Goal: Information Seeking & Learning: Learn about a topic

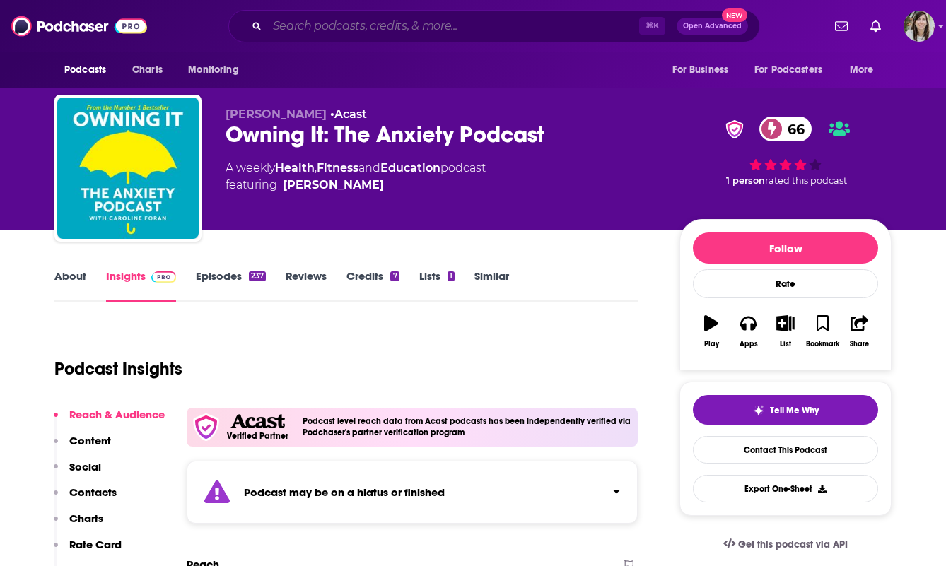
click at [424, 23] on input "Search podcasts, credits, & more..." at bounding box center [453, 26] width 372 height 23
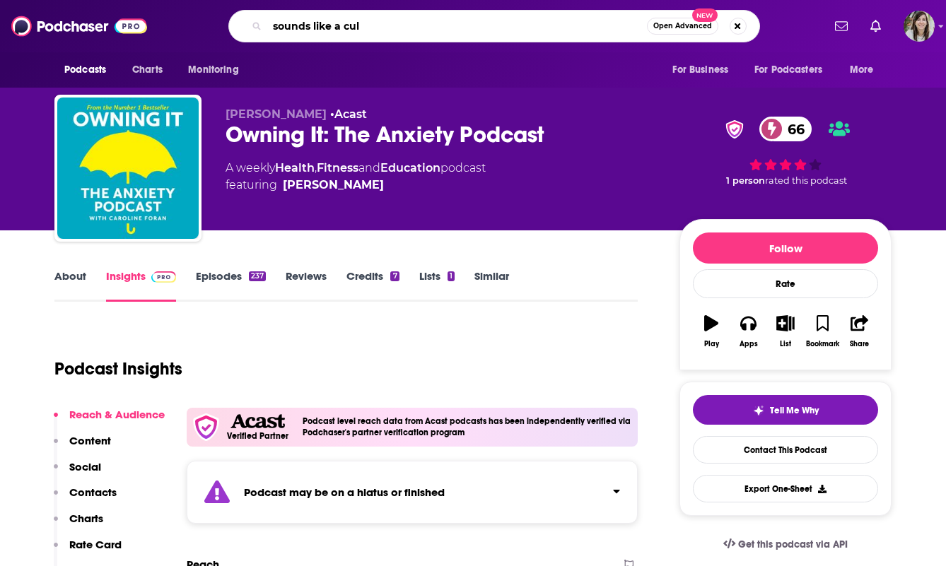
type input "sounds like a cult"
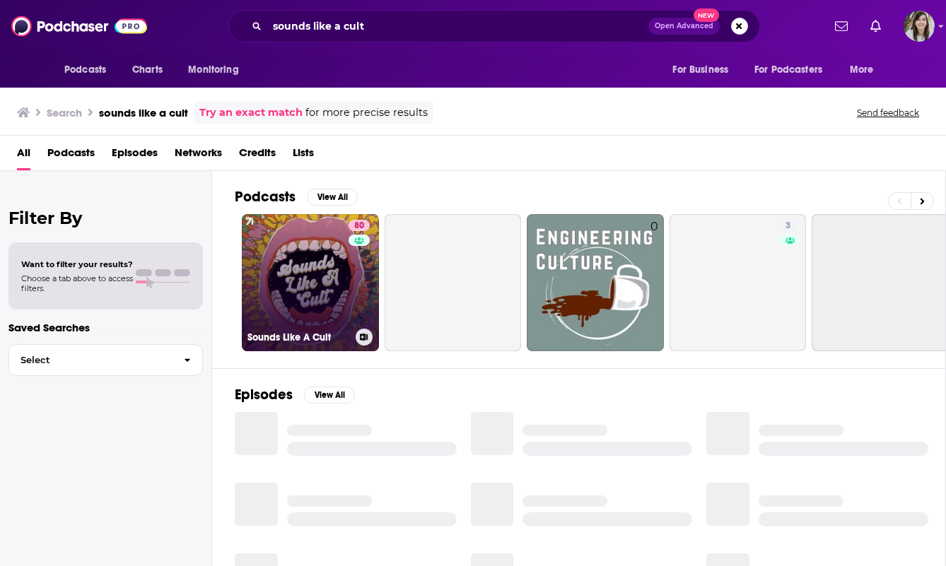
click at [317, 281] on link "80 Sounds Like A Cult" at bounding box center [310, 282] width 137 height 137
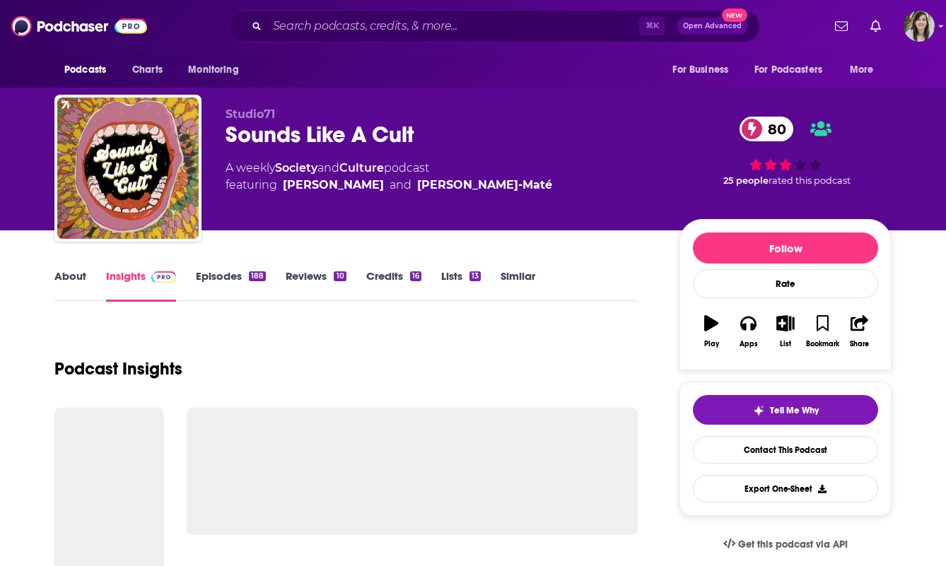
click at [271, 138] on div "Sounds Like A Cult 80" at bounding box center [441, 135] width 431 height 28
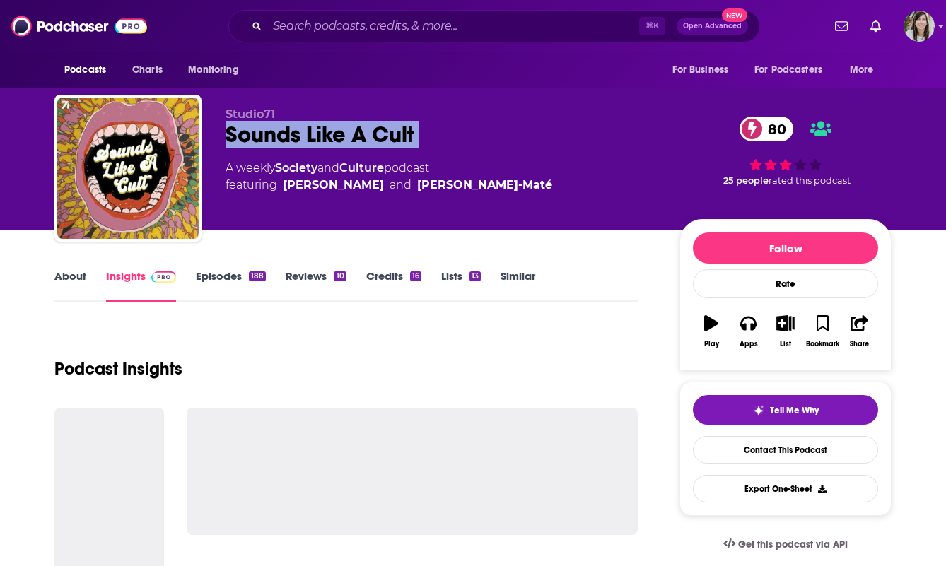
click at [271, 138] on div "Sounds Like A Cult 80" at bounding box center [441, 135] width 431 height 28
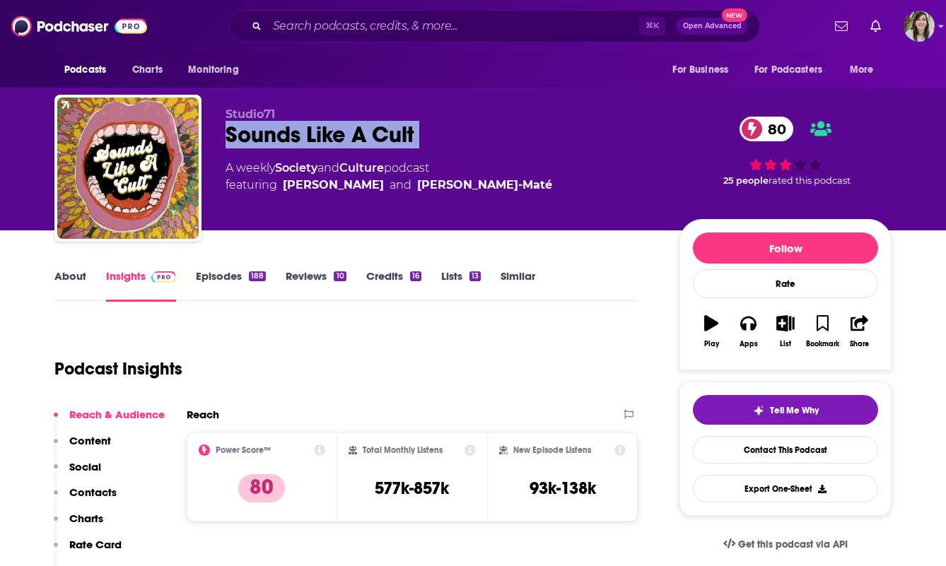
copy div "Sounds Like A Cult 80"
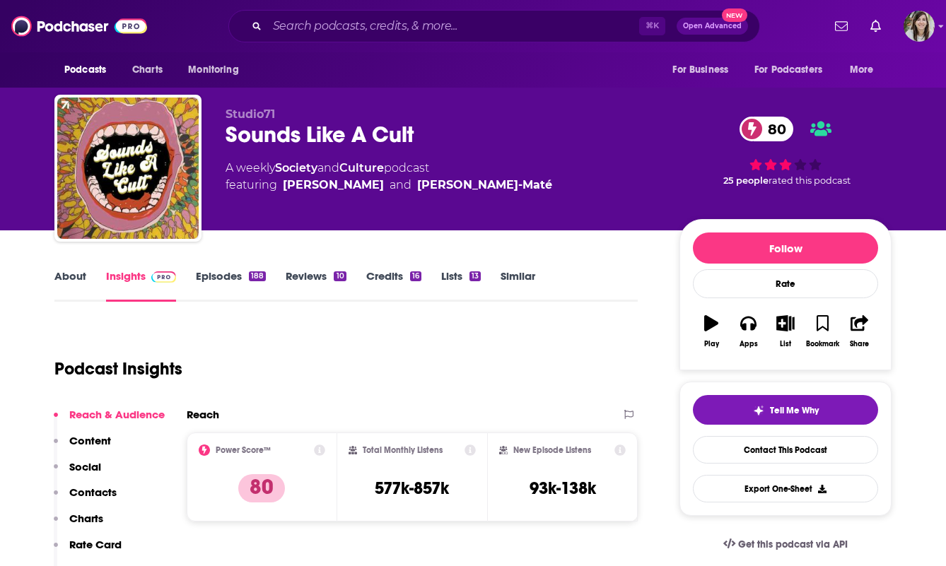
click at [408, 486] on h3 "577k-857k" at bounding box center [412, 488] width 74 height 21
copy div "577k-857k"
click at [770, 458] on link "Contact This Podcast" at bounding box center [785, 450] width 185 height 28
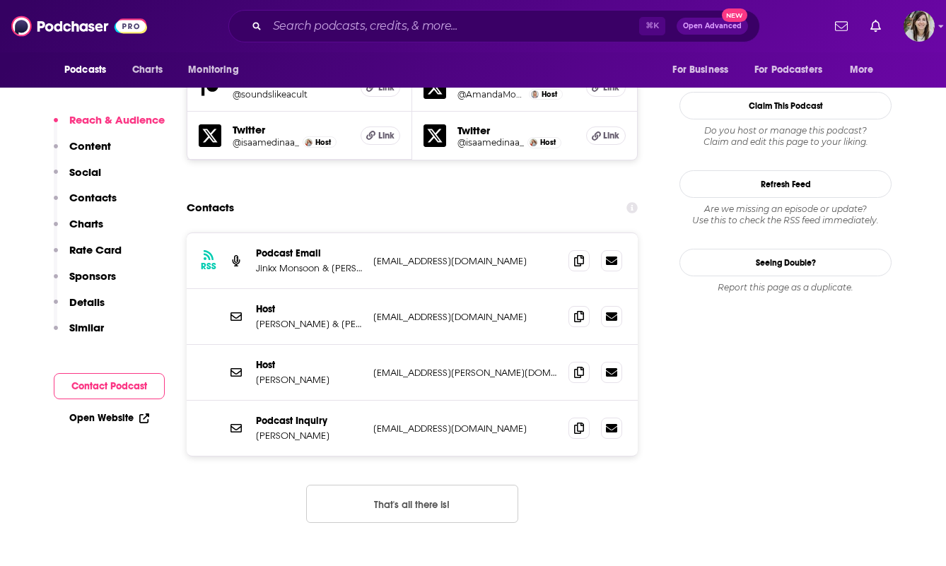
scroll to position [1347, 0]
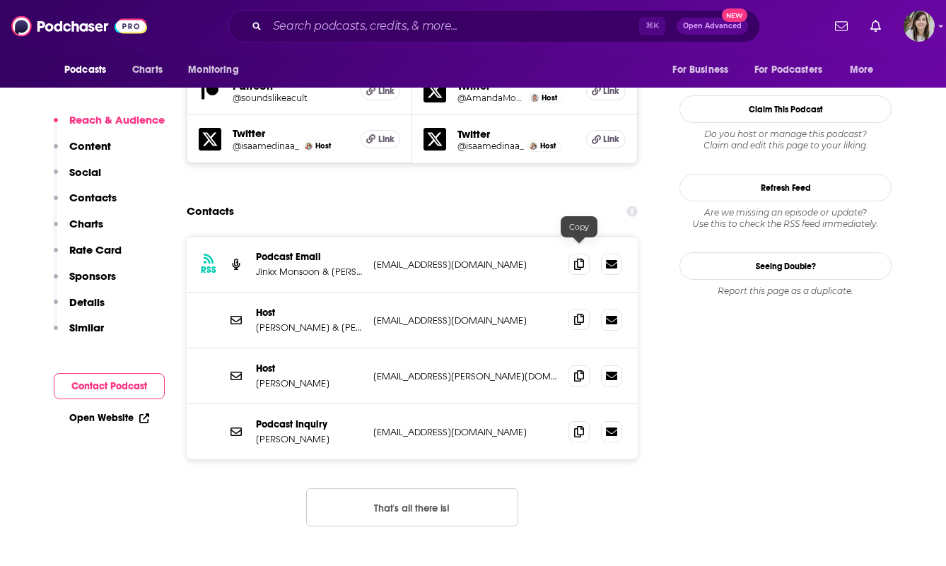
click at [575, 314] on icon at bounding box center [579, 319] width 10 height 11
click at [423, 34] on input "Search podcasts, credits, & more..." at bounding box center [453, 26] width 372 height 23
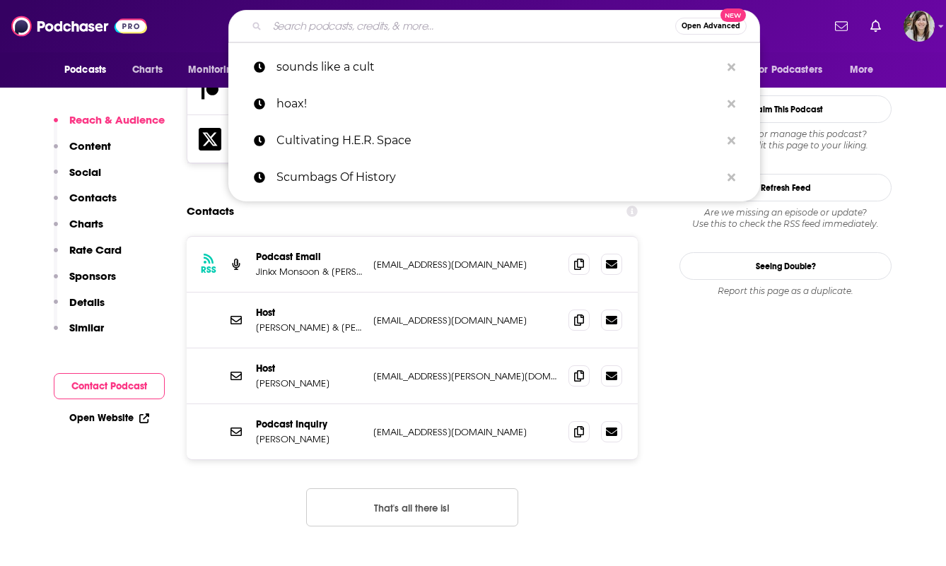
paste input "True Crime Obsessed"
type input "True Crime Obsessed"
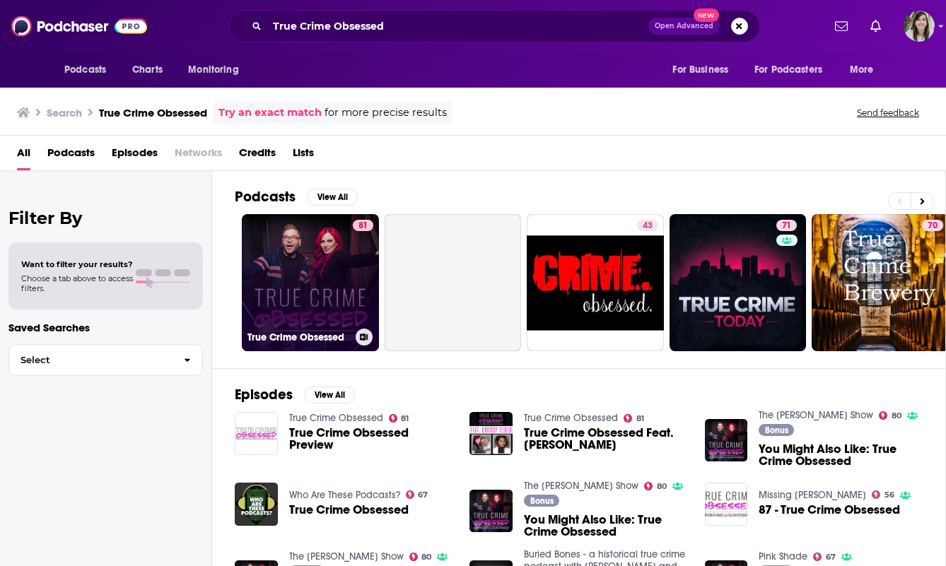
click at [303, 306] on link "81 True Crime Obsessed" at bounding box center [310, 282] width 137 height 137
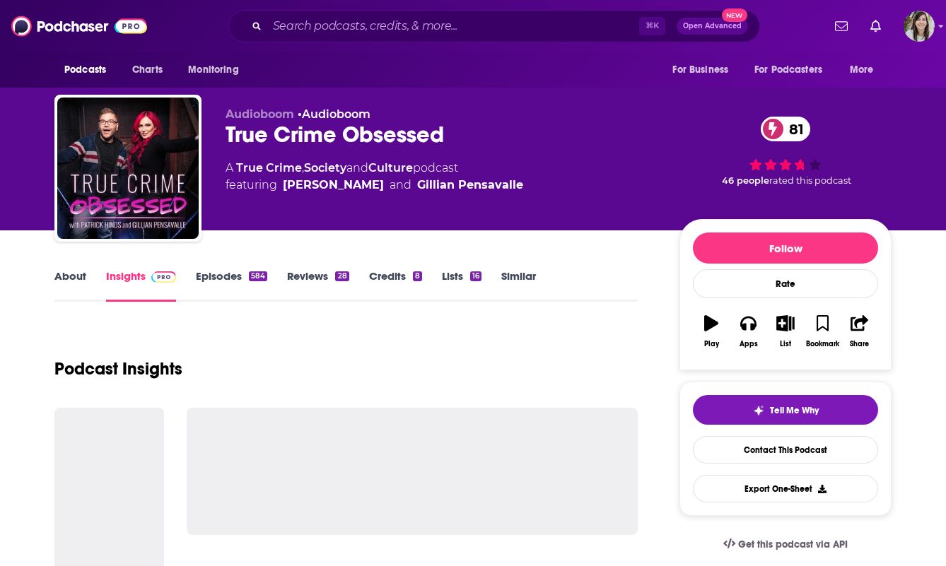
click at [262, 141] on div "True Crime Obsessed 81" at bounding box center [441, 135] width 431 height 28
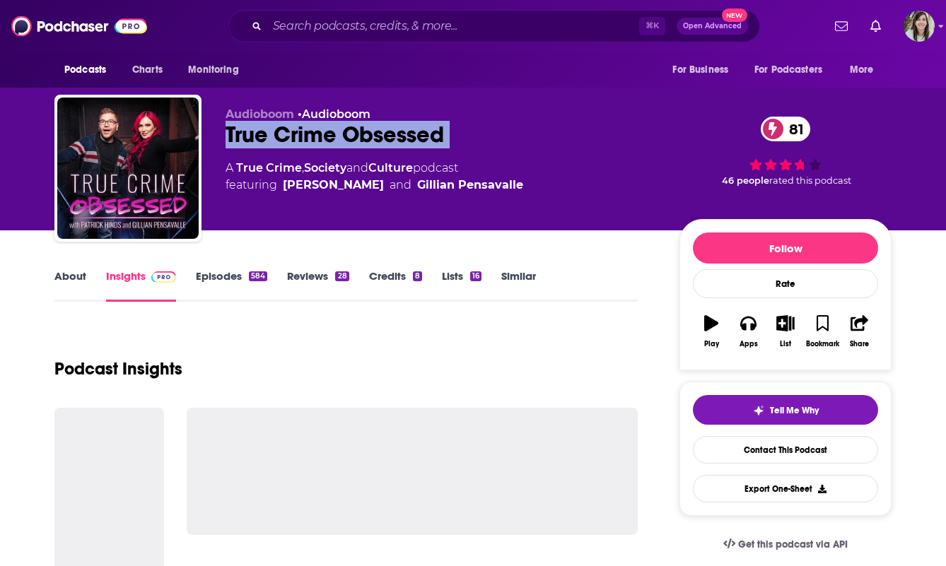
click at [262, 141] on div "True Crime Obsessed 81" at bounding box center [441, 135] width 431 height 28
copy div "True Crime Obsessed 81"
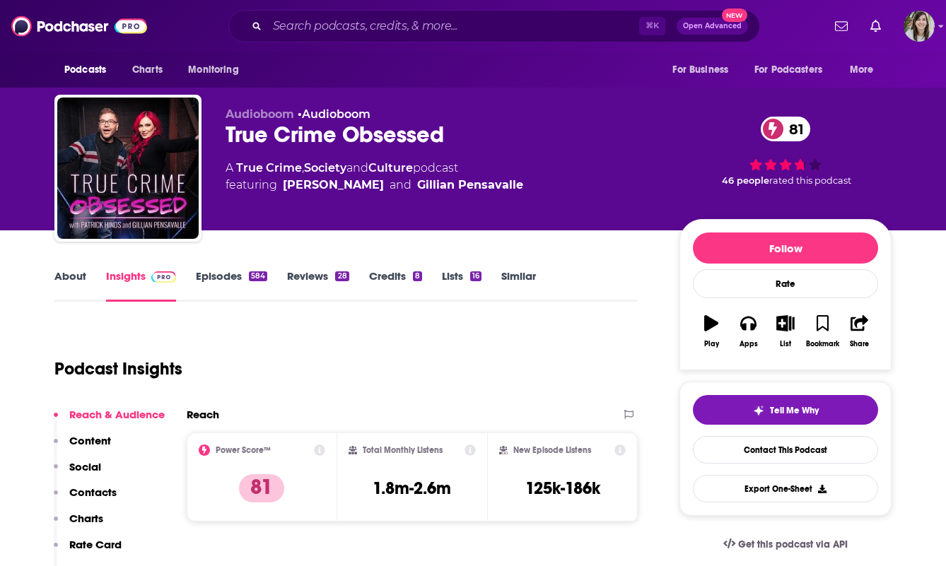
click at [414, 507] on div "Total Monthly Listens 1.8m-2.6m" at bounding box center [413, 477] width 128 height 65
copy div "1.8m-2.6m"
click at [788, 455] on link "Contact This Podcast" at bounding box center [785, 450] width 185 height 28
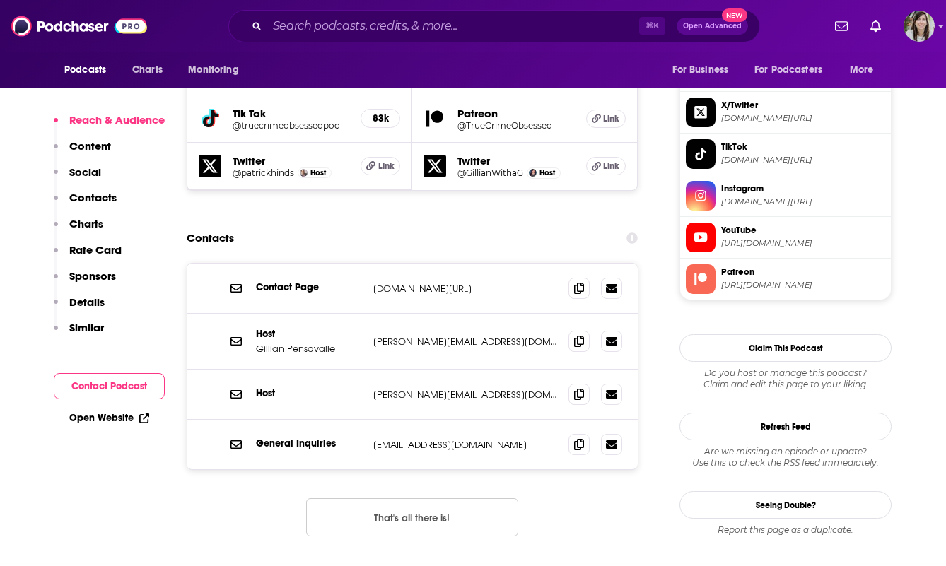
scroll to position [1337, 0]
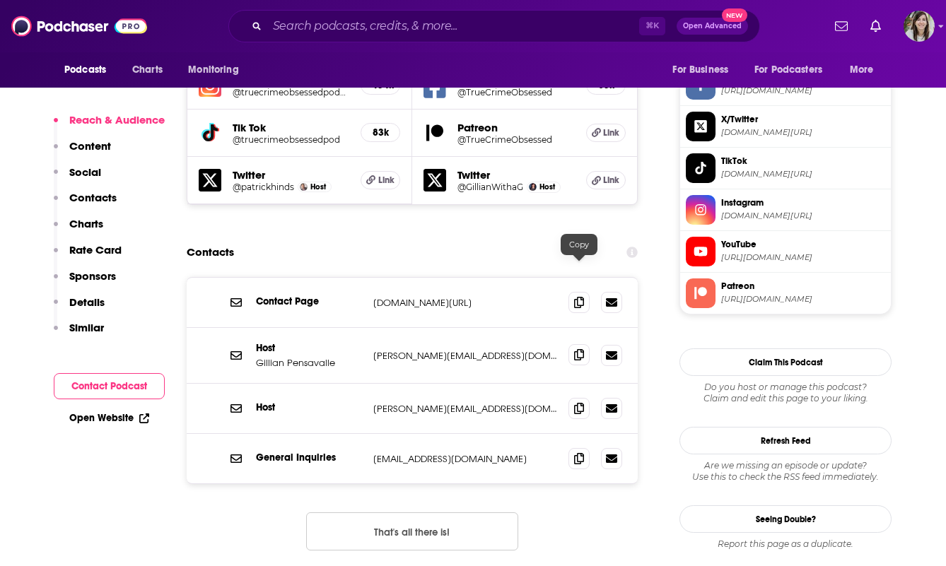
click at [582, 349] on icon at bounding box center [579, 354] width 10 height 11
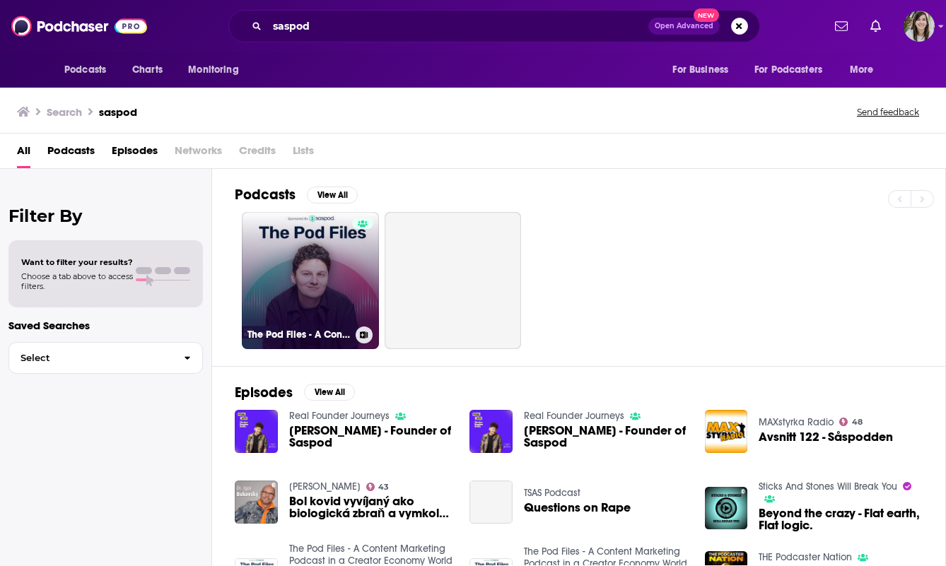
click at [283, 242] on link "The Pod Files - A Content Marketing Podcast in a Creator Economy World" at bounding box center [310, 280] width 137 height 137
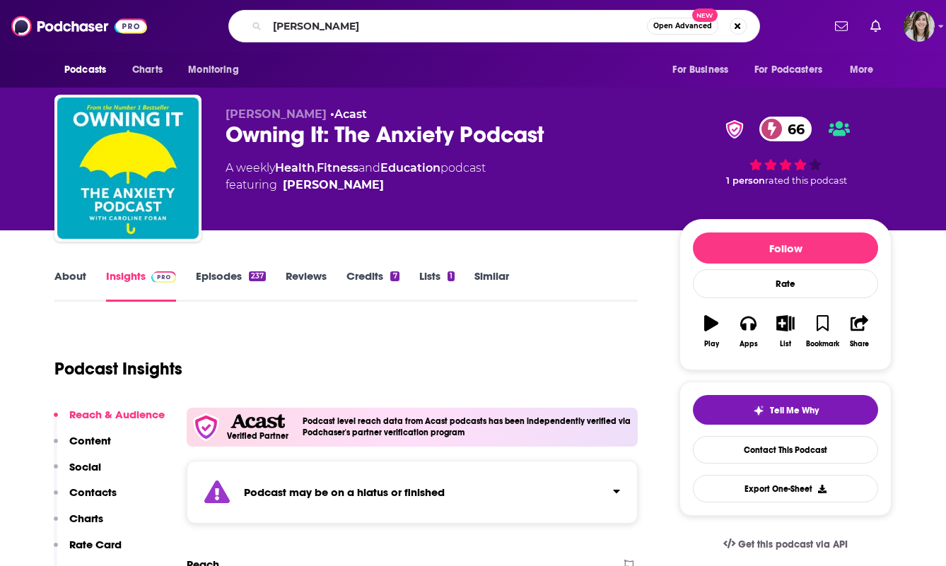
type input "[PERSON_NAME]"
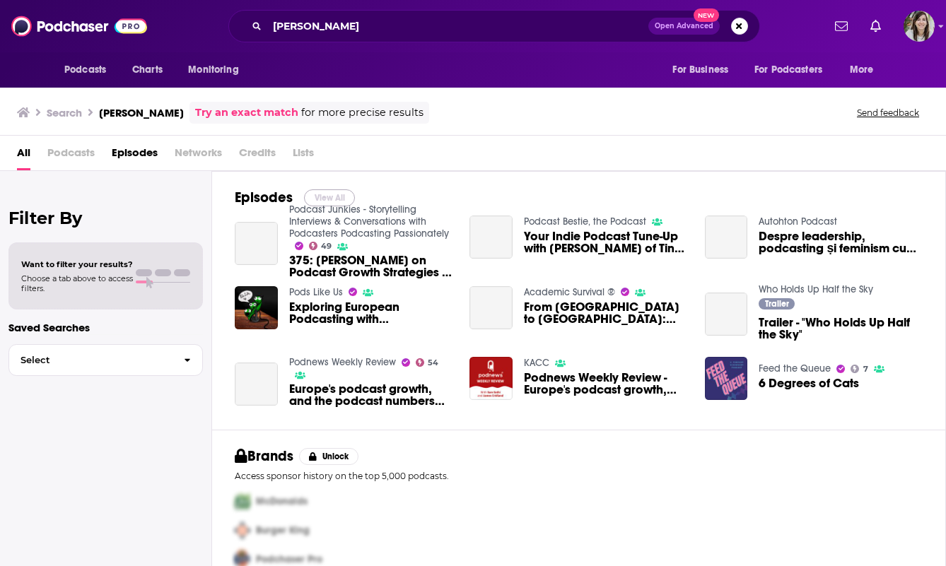
click at [329, 194] on button "View All" at bounding box center [329, 197] width 51 height 17
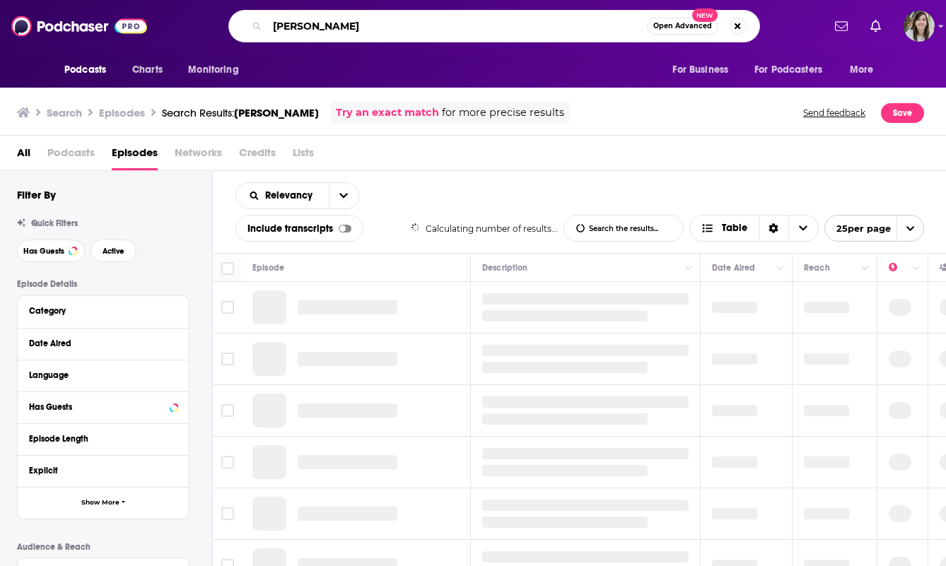
click at [413, 25] on input "andreea coscai" at bounding box center [457, 26] width 380 height 23
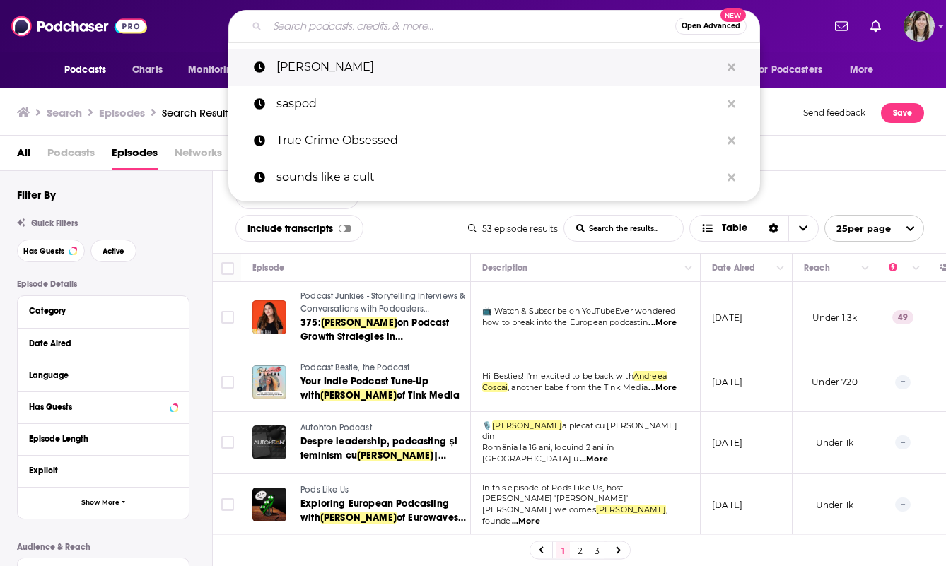
click at [732, 65] on icon "Search podcasts, credits, & more..." at bounding box center [731, 67] width 8 height 8
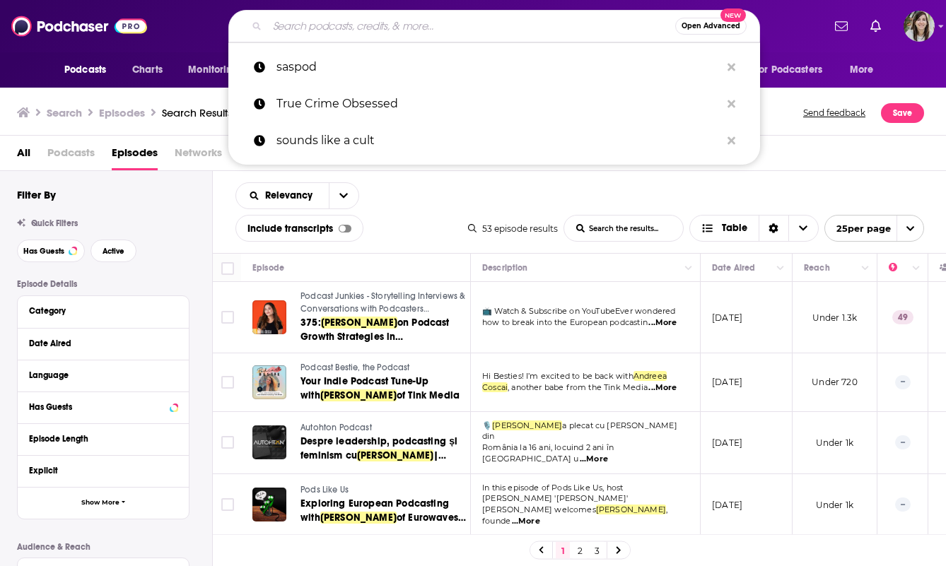
click at [809, 172] on div "Relevancy List Search Input Search the results... Include transcripts Table 53 …" at bounding box center [580, 212] width 734 height 82
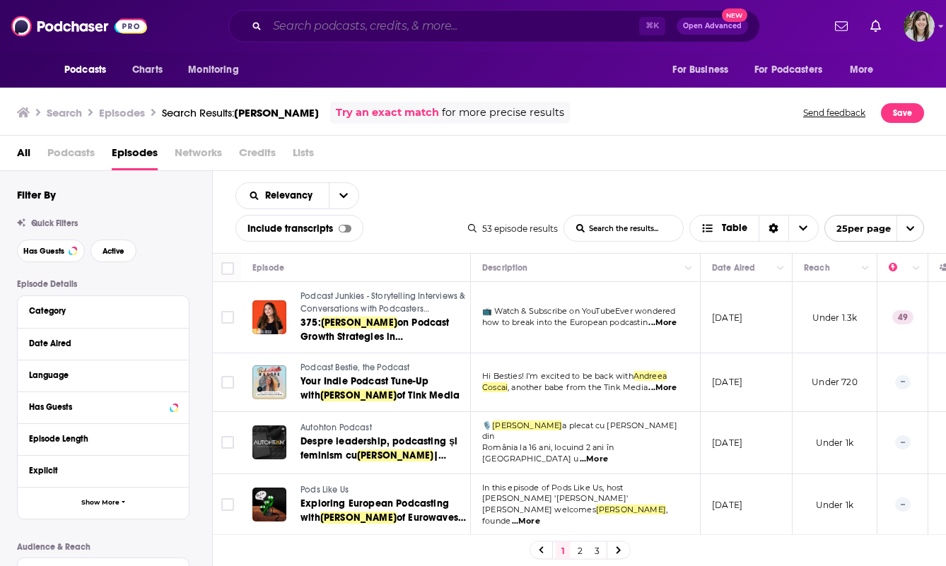
click at [493, 33] on input "Search podcasts, credits, & more..." at bounding box center [453, 26] width 372 height 23
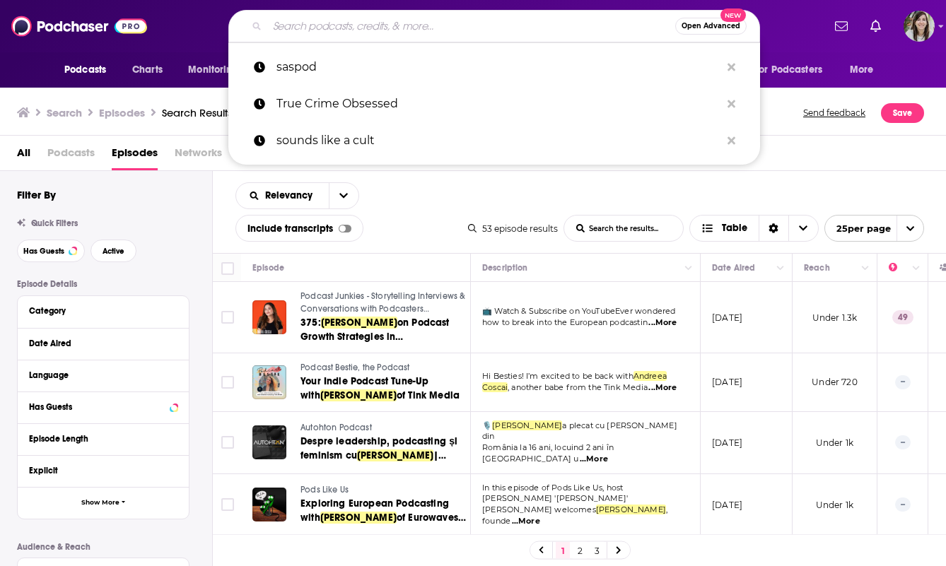
click at [813, 162] on div "All Podcasts Episodes Networks Credits Lists" at bounding box center [476, 155] width 918 height 29
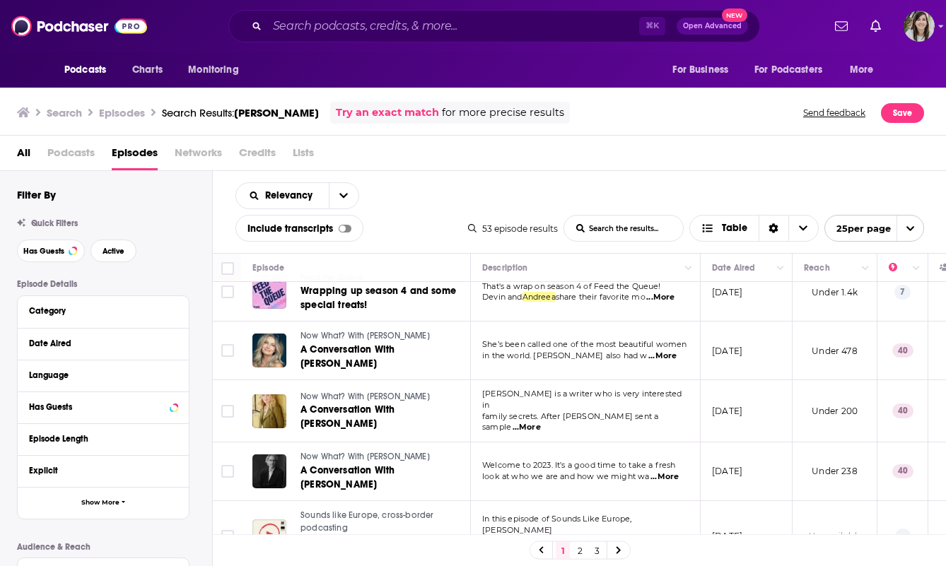
scroll to position [776, 0]
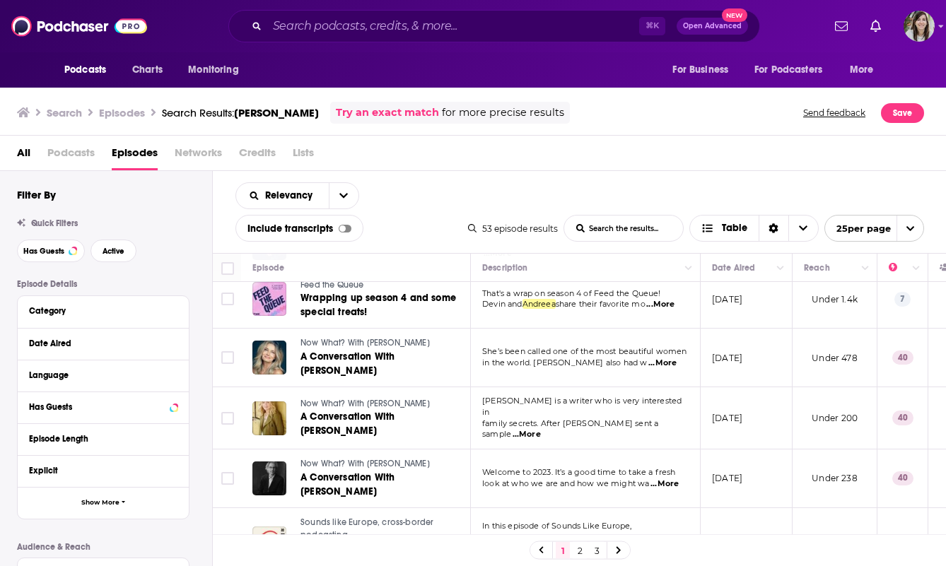
click at [667, 364] on span "...More" at bounding box center [662, 363] width 28 height 11
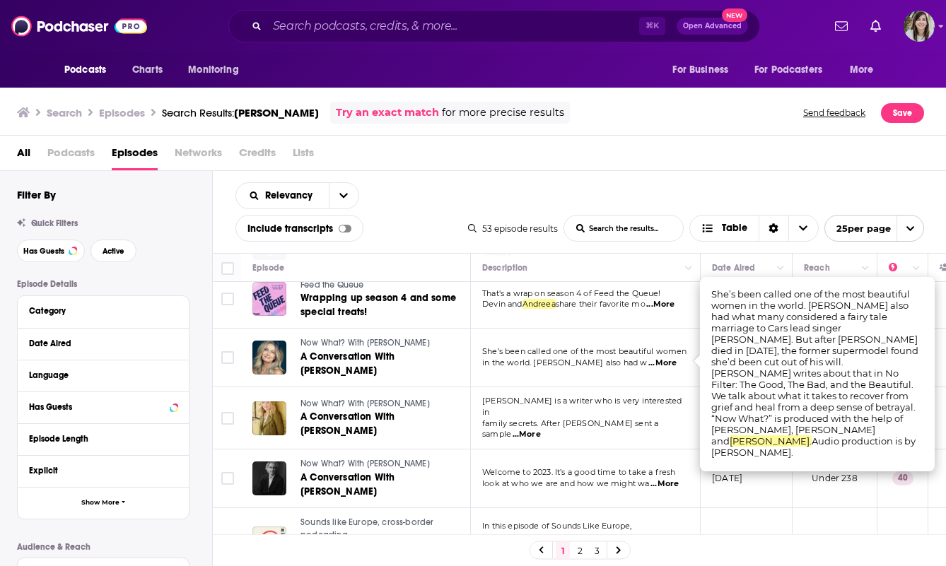
click at [633, 177] on div "Relevancy List Search Input Search the results... Include transcripts Table 53 …" at bounding box center [580, 212] width 734 height 82
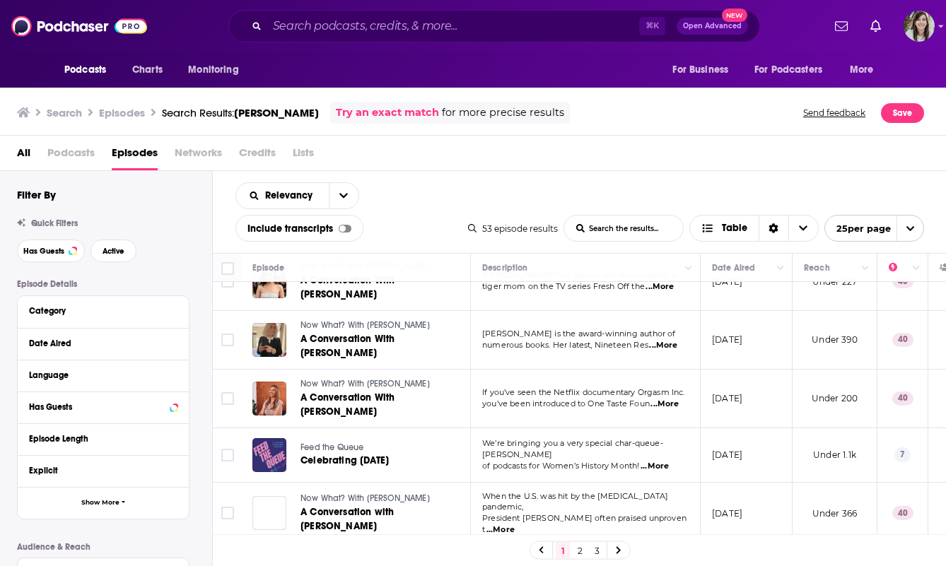
scroll to position [1181, 0]
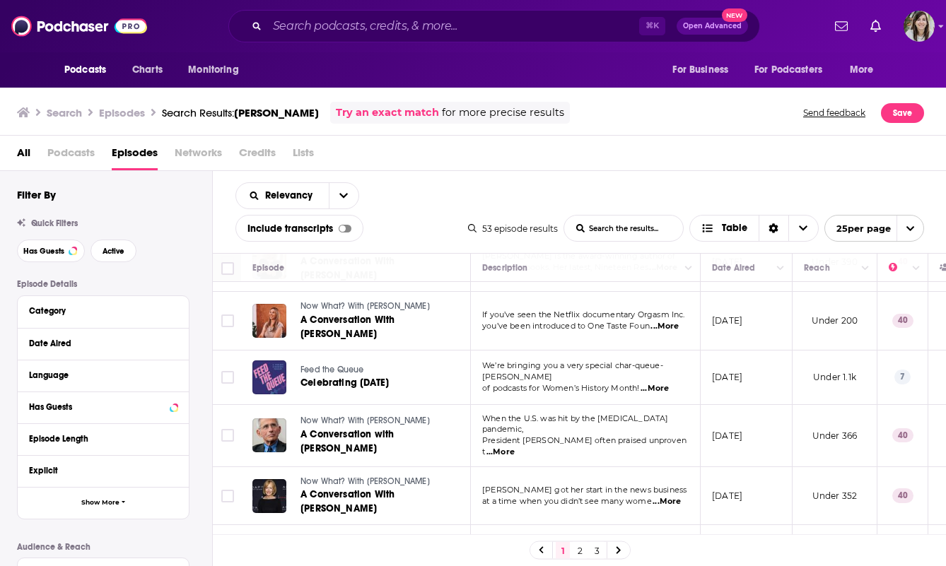
click at [595, 554] on link "3" at bounding box center [597, 550] width 14 height 17
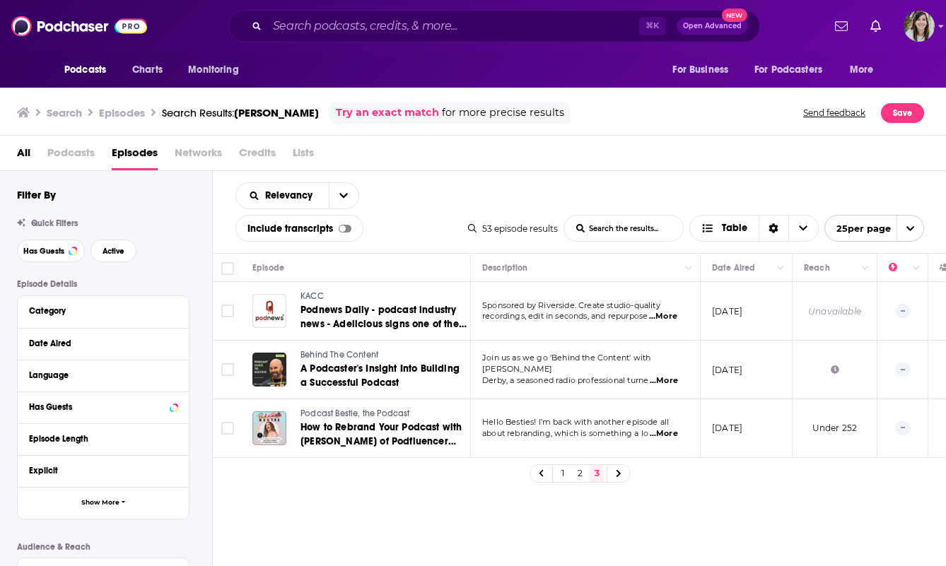
click at [576, 476] on link "2" at bounding box center [580, 473] width 14 height 17
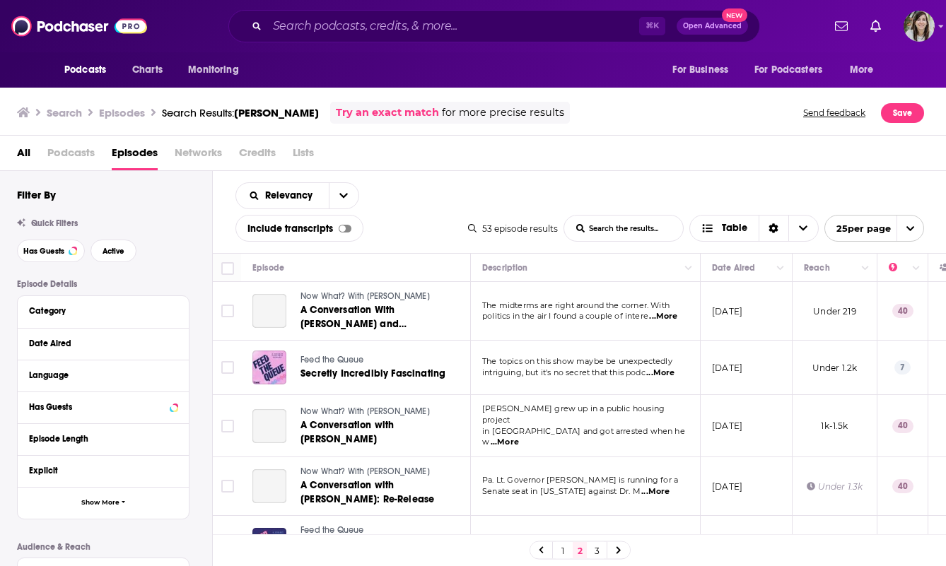
click at [558, 553] on link "1" at bounding box center [563, 550] width 14 height 17
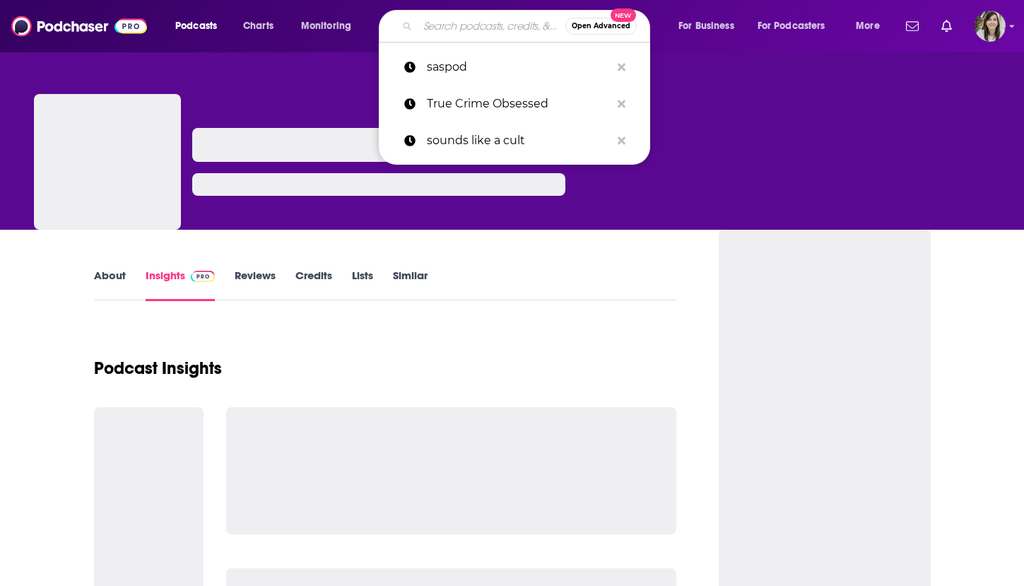
type input "Pretty Much Pop: A Culture Podcast"
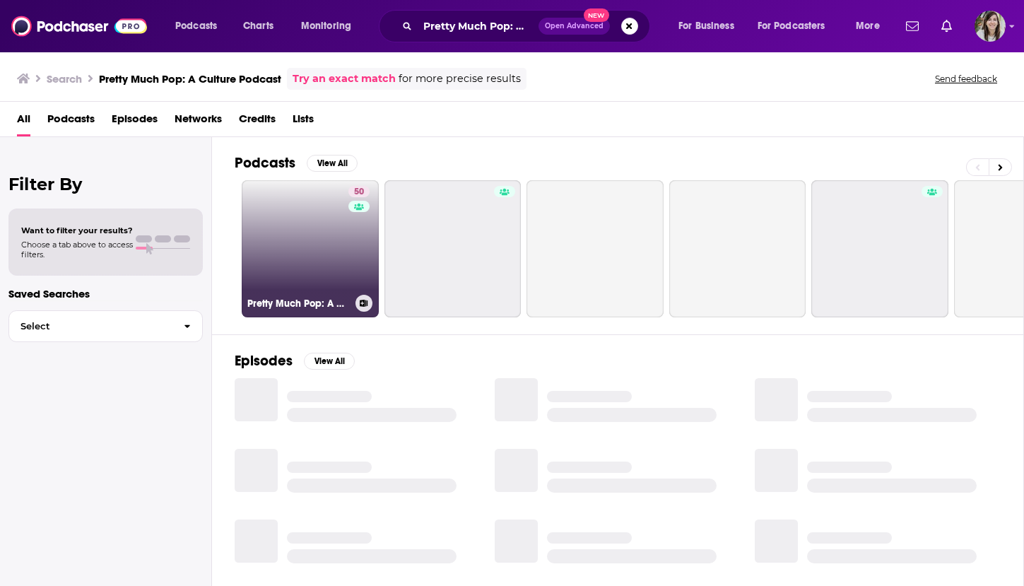
click at [326, 255] on link "50 Pretty Much Pop: A Culture Podcast" at bounding box center [310, 248] width 137 height 137
